Goal: Navigation & Orientation: Find specific page/section

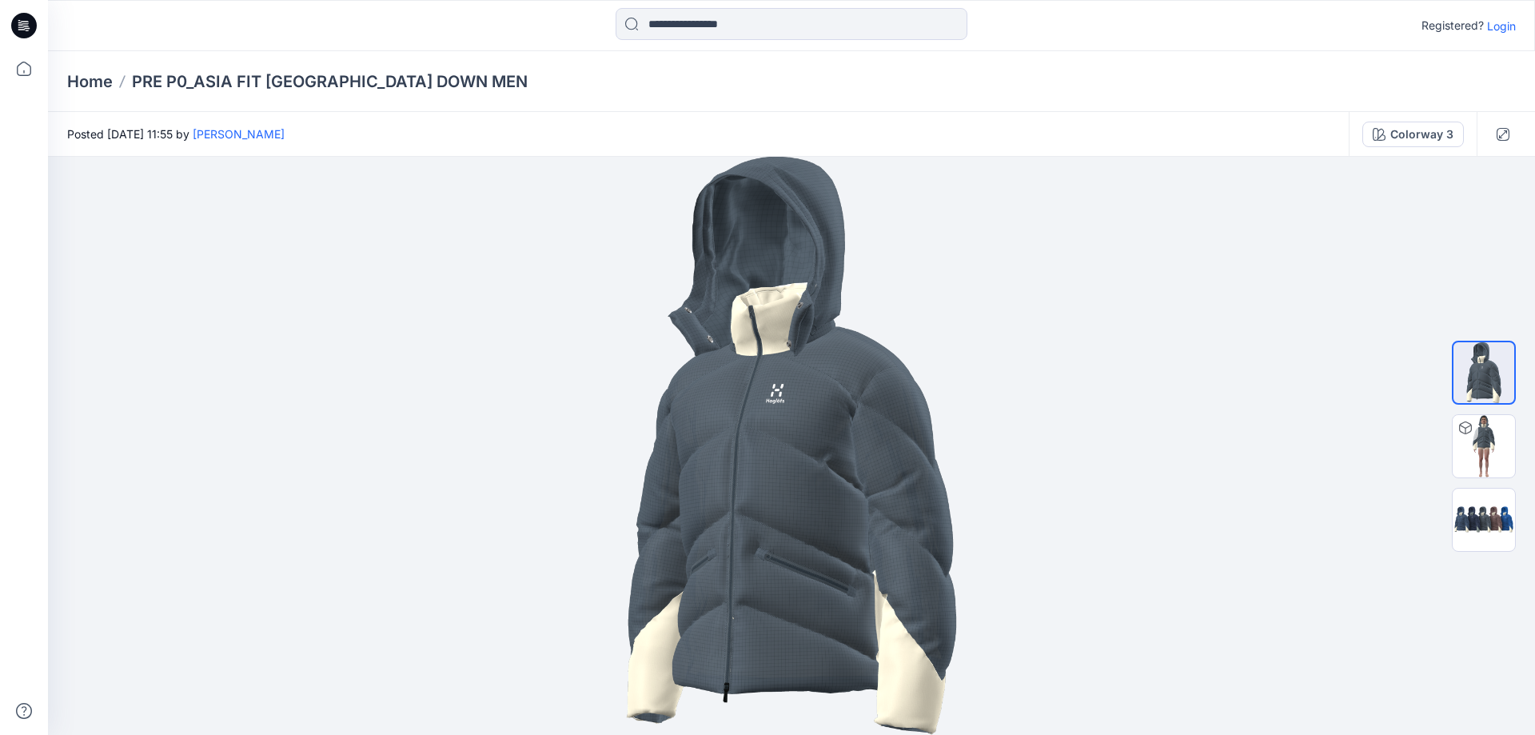
click at [88, 93] on div "Home PRE P0_ASIA FIT [GEOGRAPHIC_DATA] DOWN MEN" at bounding box center [791, 81] width 1487 height 61
click at [88, 86] on p "Home" at bounding box center [90, 81] width 46 height 22
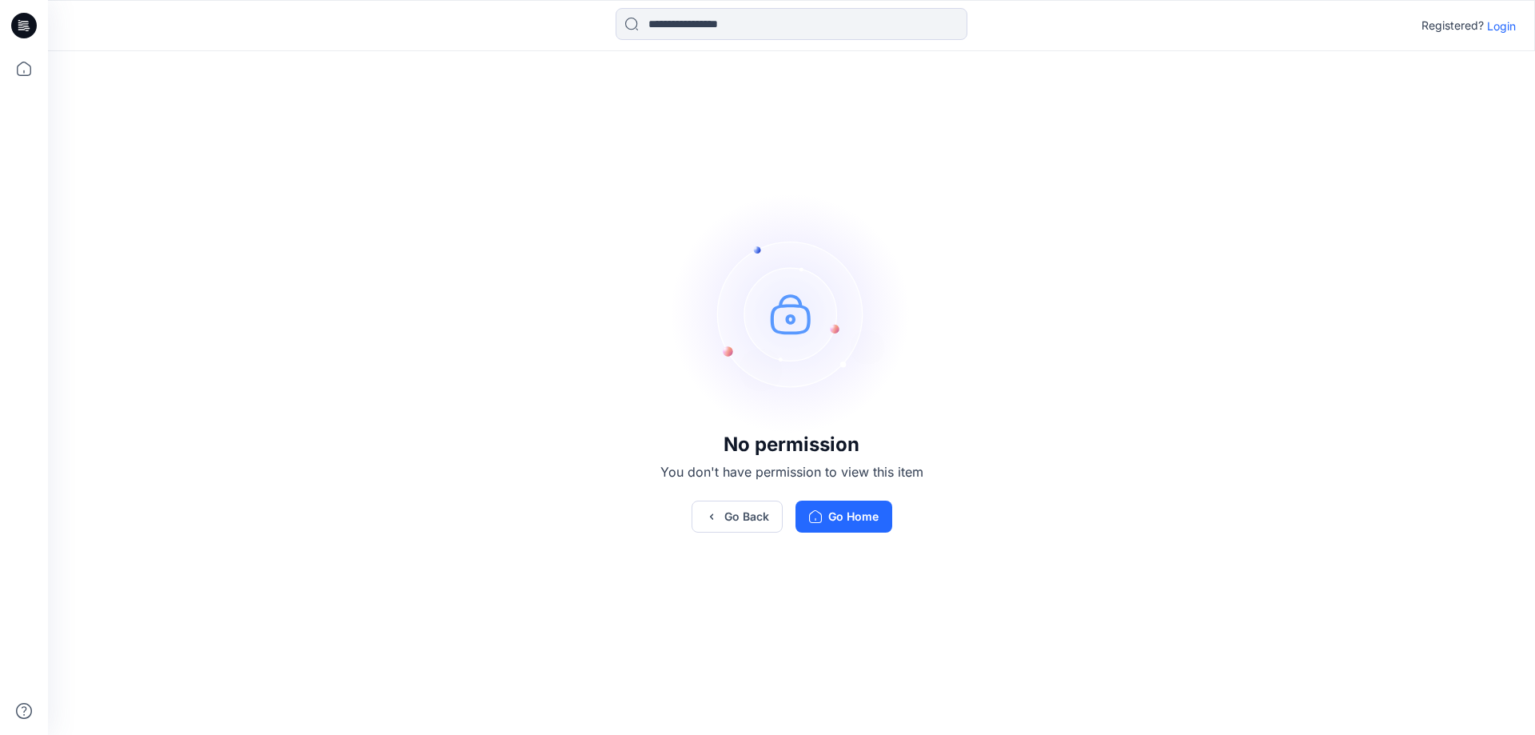
click at [1498, 26] on p "Login" at bounding box center [1501, 26] width 29 height 17
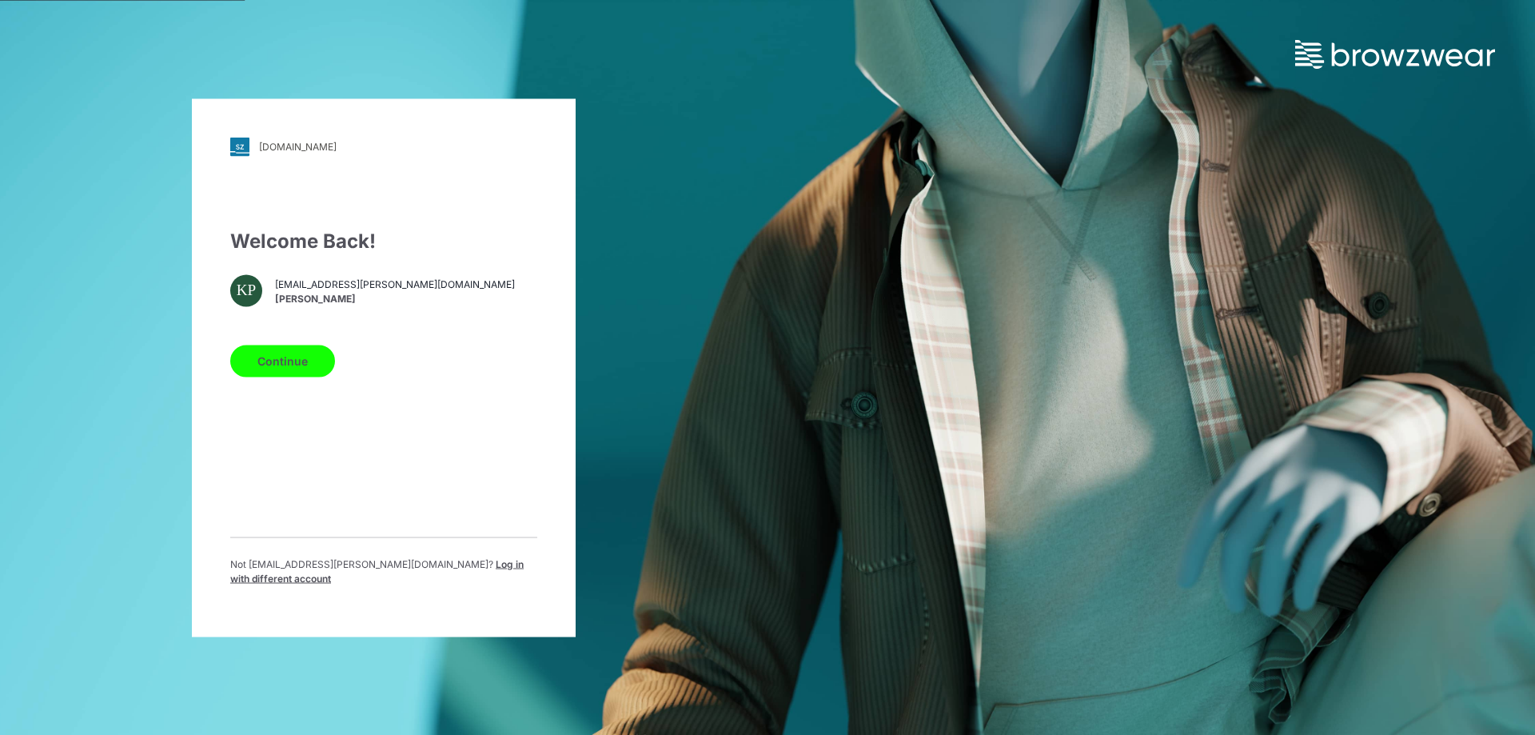
click at [250, 365] on button "Continue" at bounding box center [282, 361] width 105 height 32
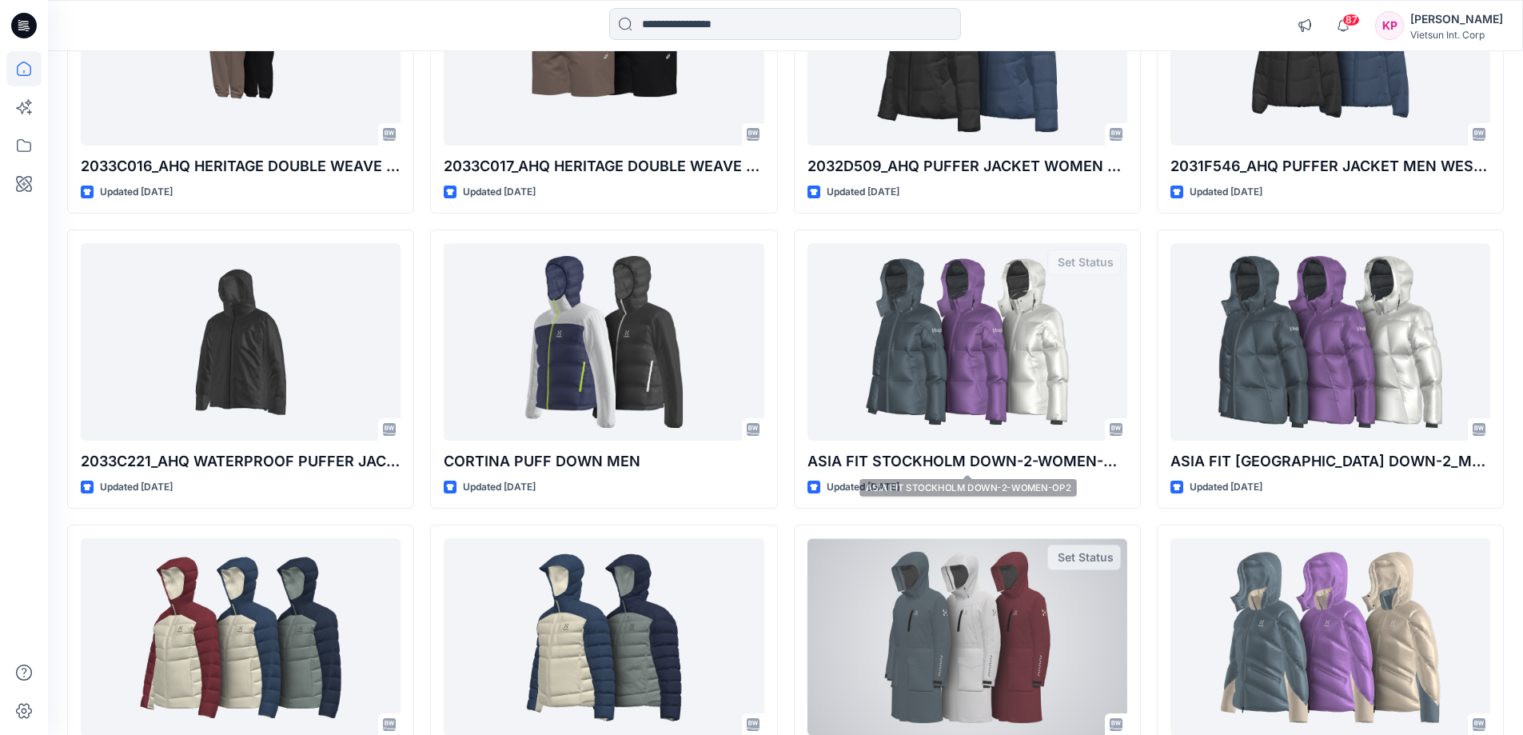
scroll to position [1040, 0]
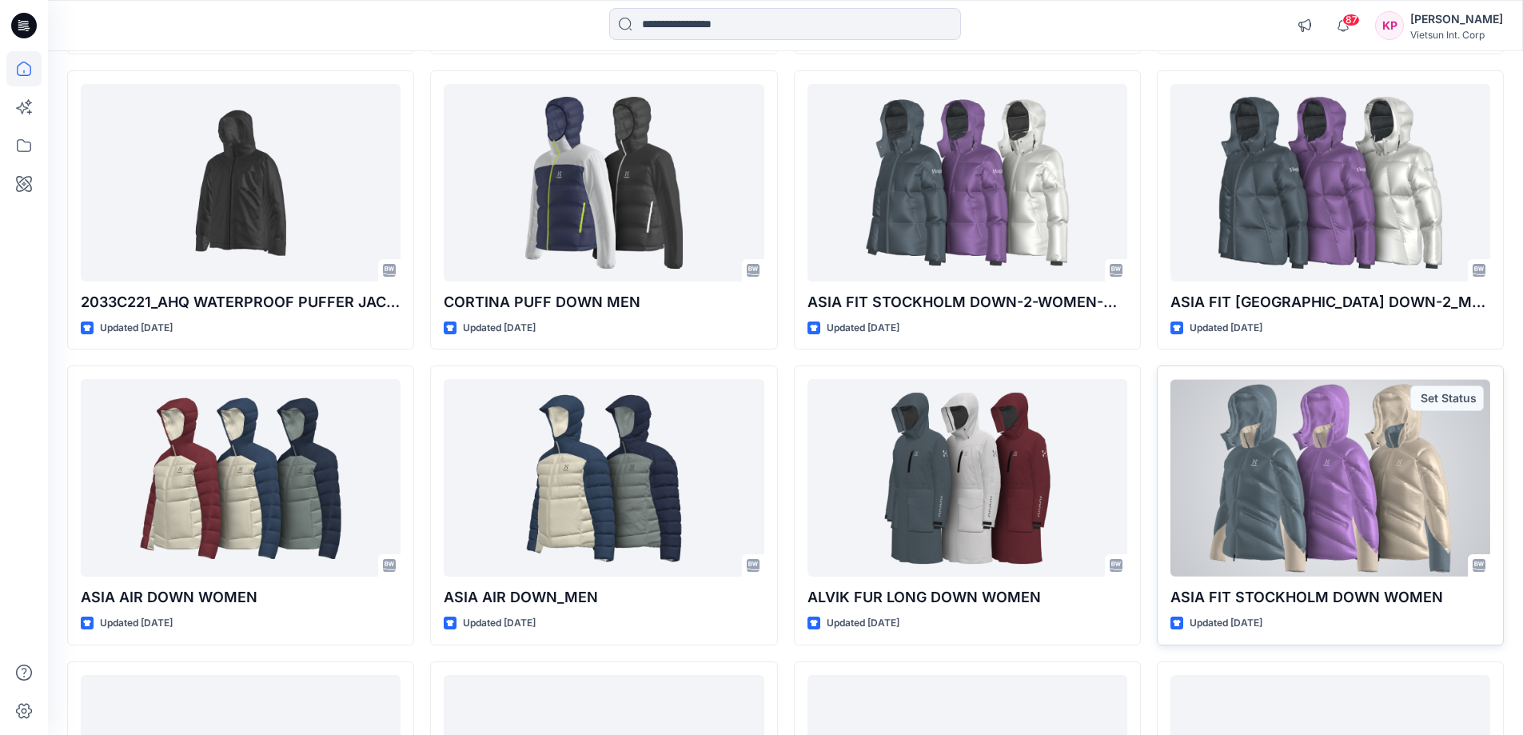
click at [1307, 501] on div at bounding box center [1331, 478] width 320 height 198
